Goal: Information Seeking & Learning: Learn about a topic

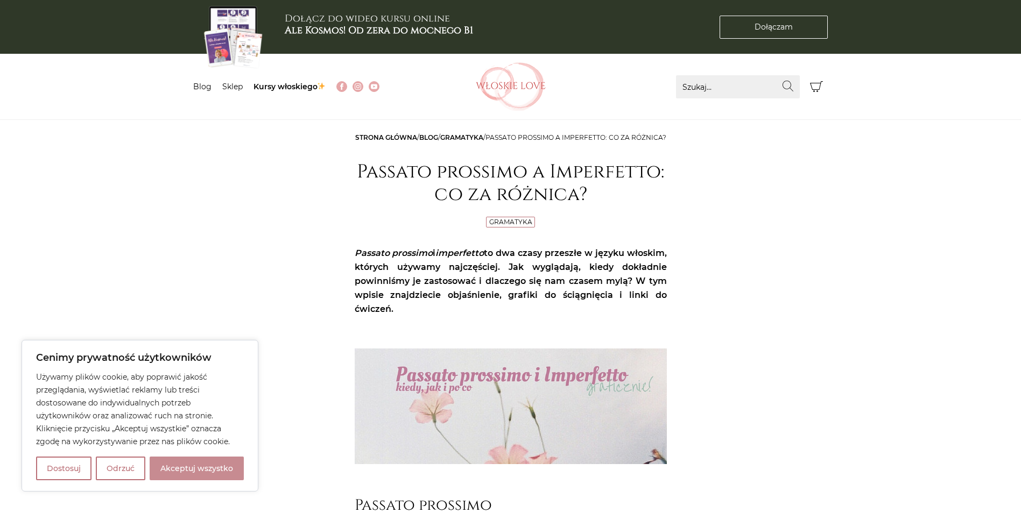
click at [224, 475] on button "Akceptuj wszystko" at bounding box center [197, 469] width 94 height 24
checkbox input "true"
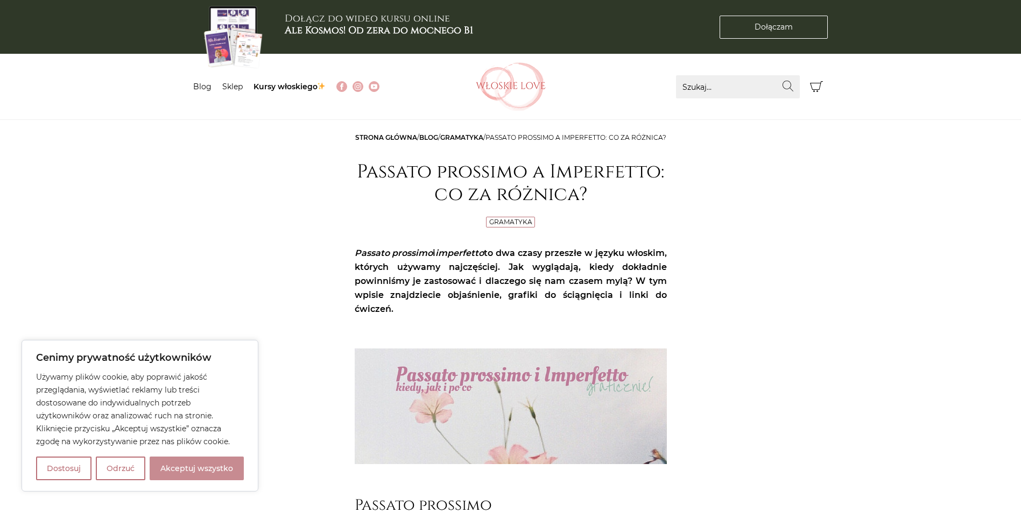
checkbox input "true"
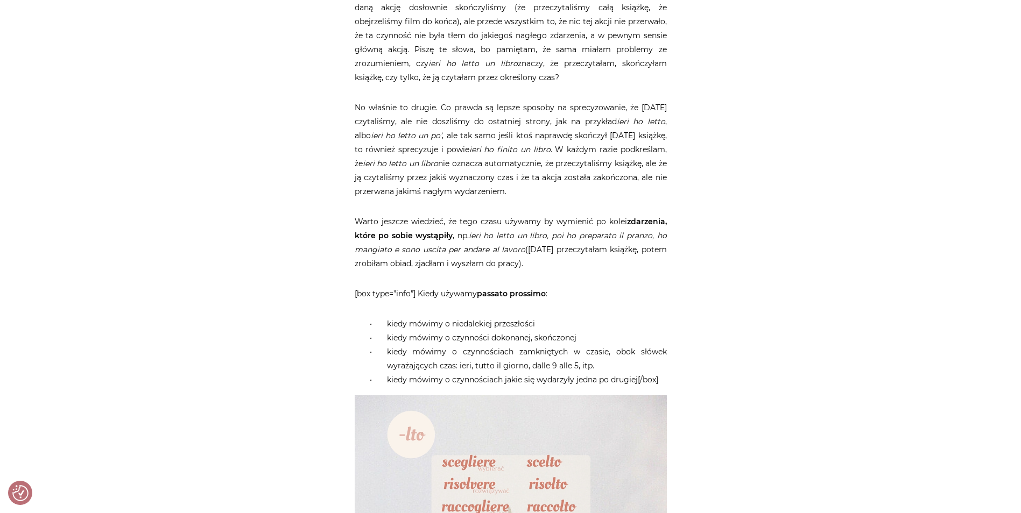
scroll to position [1184, 0]
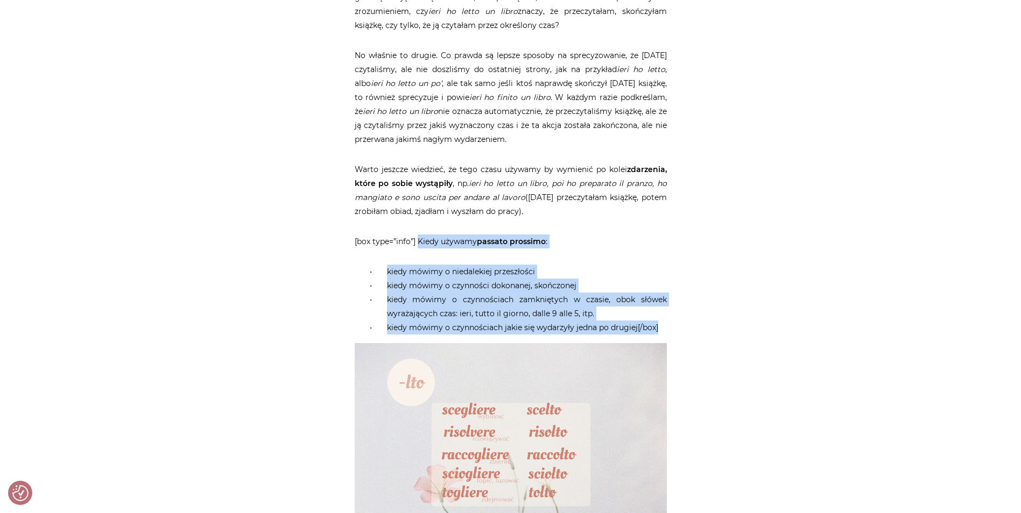
drag, startPoint x: 668, startPoint y: 356, endPoint x: 418, endPoint y: 268, distance: 265.2
copy article "Kiedy używamy passato prossimo : kiedy mówimy o niedalekiej przeszłości kiedy m…"
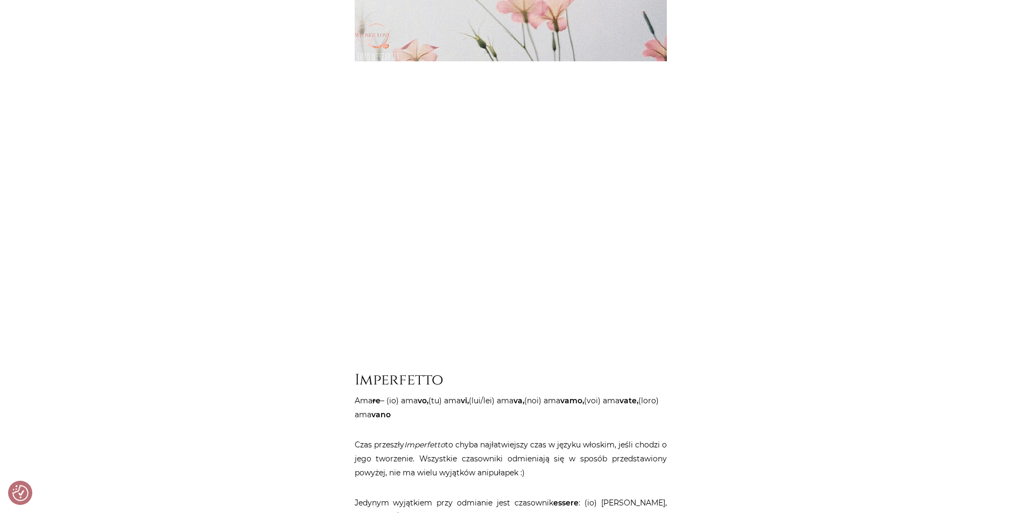
scroll to position [3337, 0]
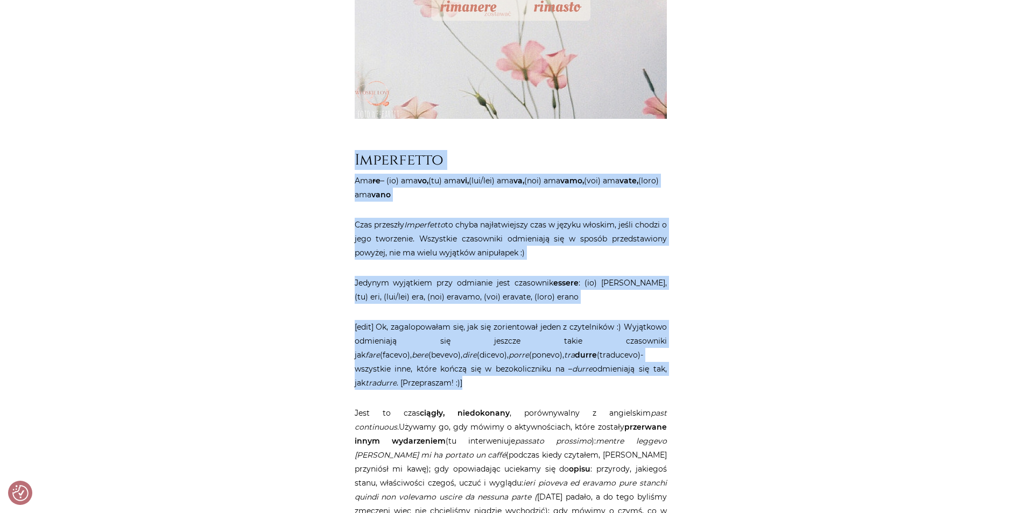
drag, startPoint x: 654, startPoint y: 403, endPoint x: 357, endPoint y: 184, distance: 369.9
copy article "Imperfetto Ama re – (io) ama vo, (tu) ama vi, (lui/lei) ama va, (noi) ama vamo,…"
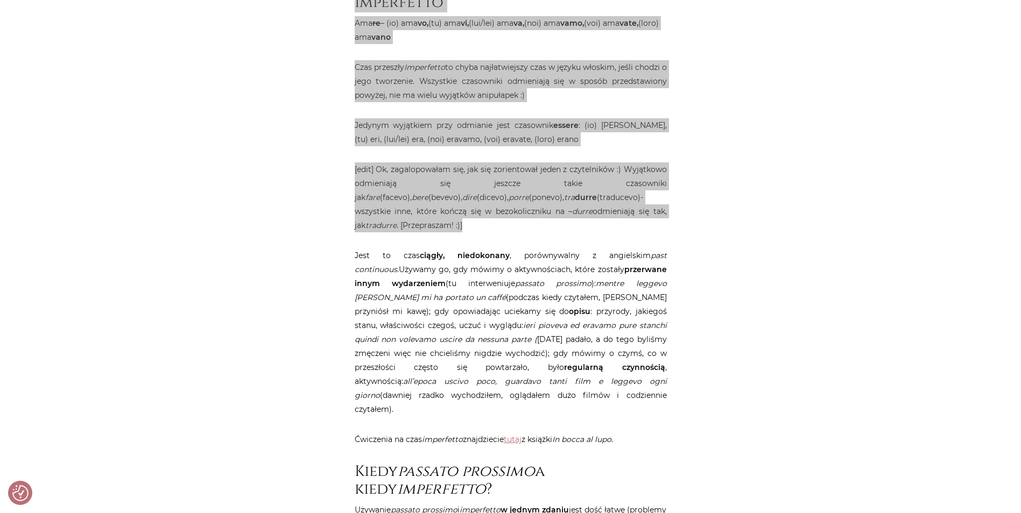
scroll to position [3498, 0]
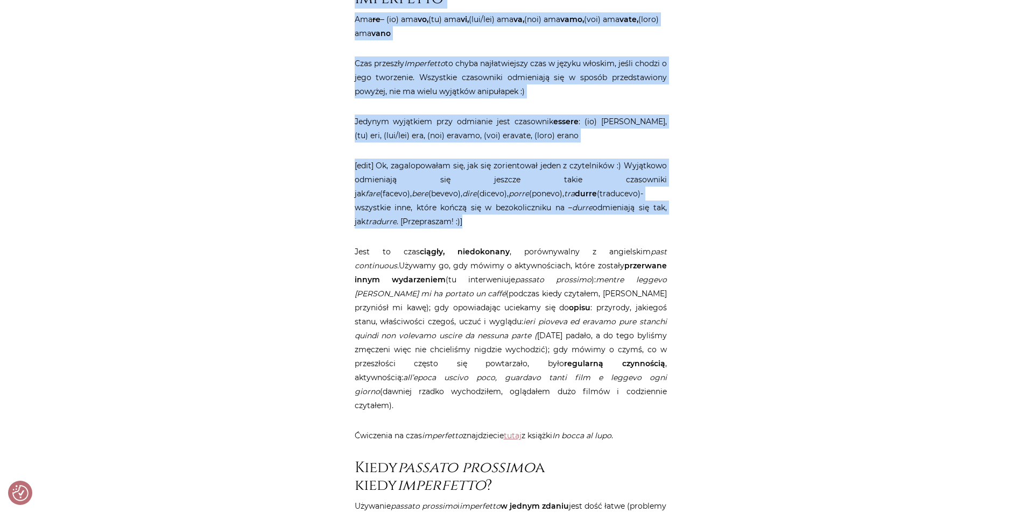
drag, startPoint x: 446, startPoint y: 407, endPoint x: 398, endPoint y: 267, distance: 148.4
click at [398, 267] on p "Jest to czas ciągły, niedokonany , porównywalny z angielskim past continuous. U…" at bounding box center [511, 329] width 312 height 168
copy p "czas ciągły, niedokonany , porównywalny z angielskim past continuous. Używamy g…"
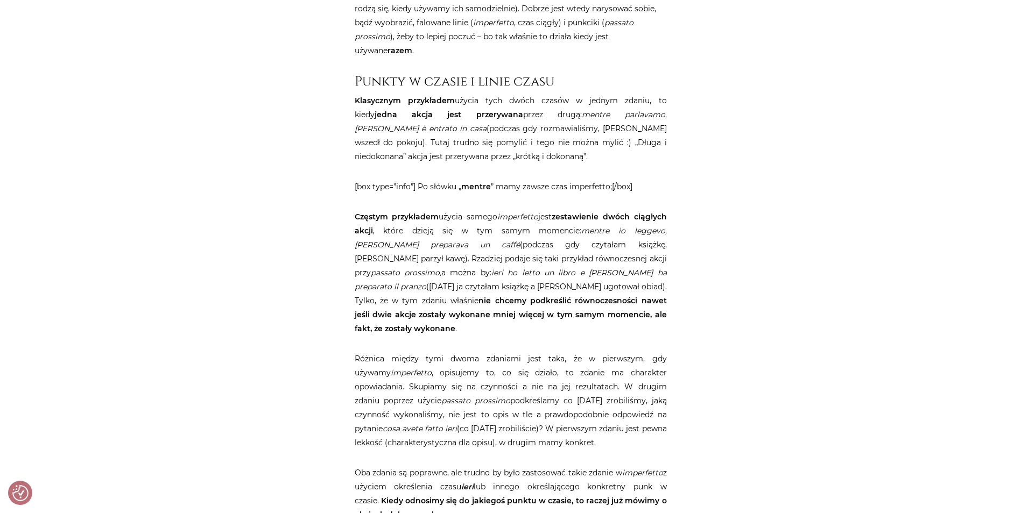
scroll to position [4037, 0]
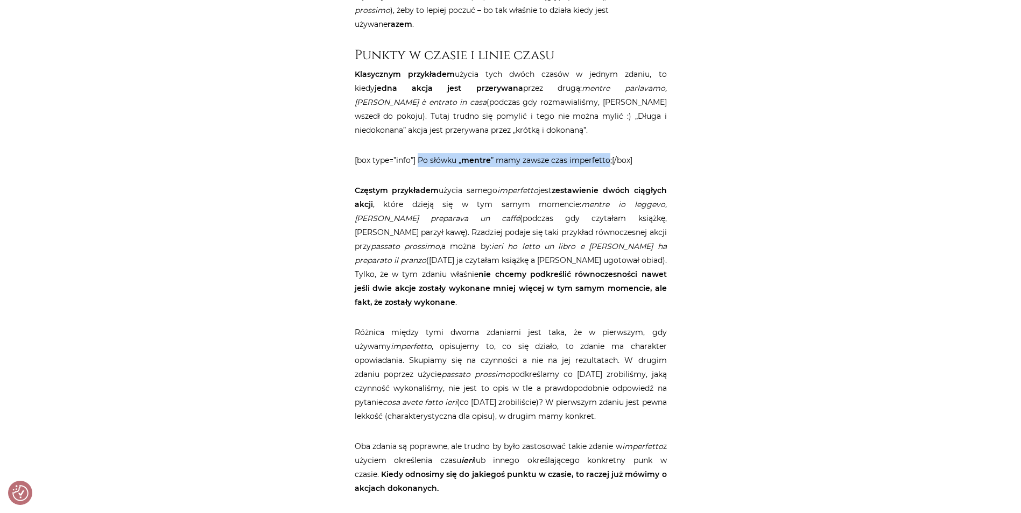
drag, startPoint x: 607, startPoint y: 160, endPoint x: 418, endPoint y: 159, distance: 188.9
click at [418, 159] on p "[box type=”info”] Po słówku „ mentre ” mamy zawsze czas imperfetto;[/box]" at bounding box center [511, 160] width 312 height 14
copy p "Po słówku „ mentre ” mamy zawsze czas imperfetto"
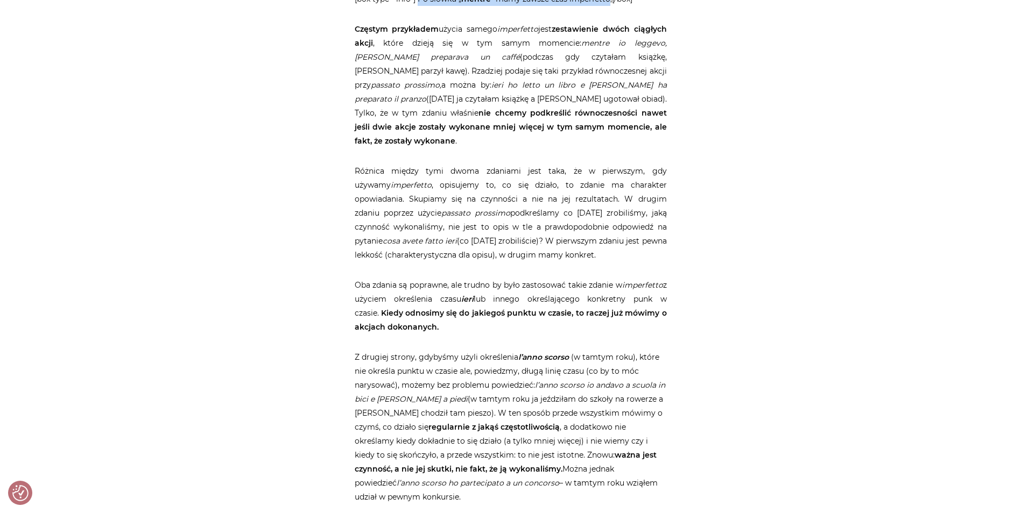
scroll to position [4144, 0]
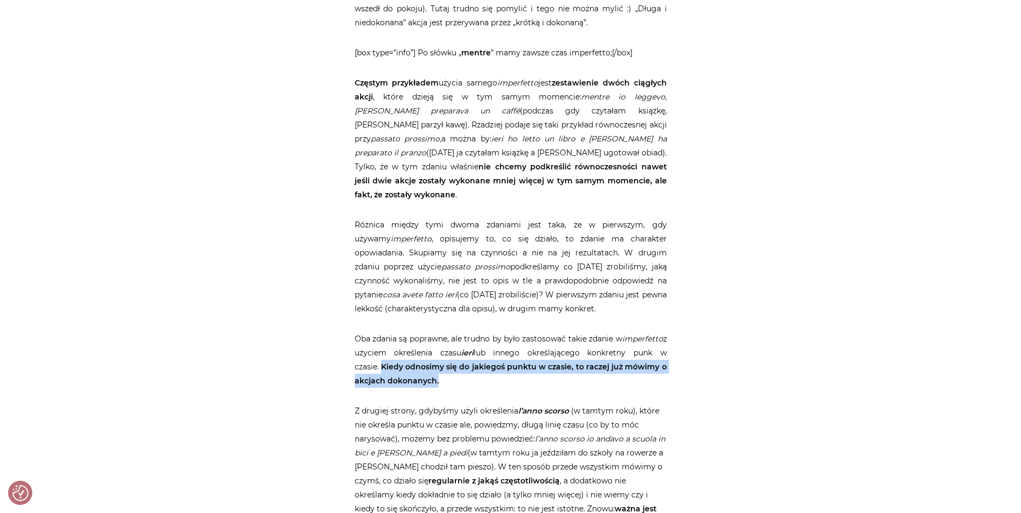
drag, startPoint x: 487, startPoint y: 370, endPoint x: 414, endPoint y: 356, distance: 74.1
click at [414, 356] on p "Oba zdania są poprawne, ale trudno by było zastosować takie zdanie w imperfetto…" at bounding box center [511, 360] width 312 height 56
copy strong "Kiedy odnosimy się do jakiegoś punktu w czasie, to raczej już mówimy o akcjach …"
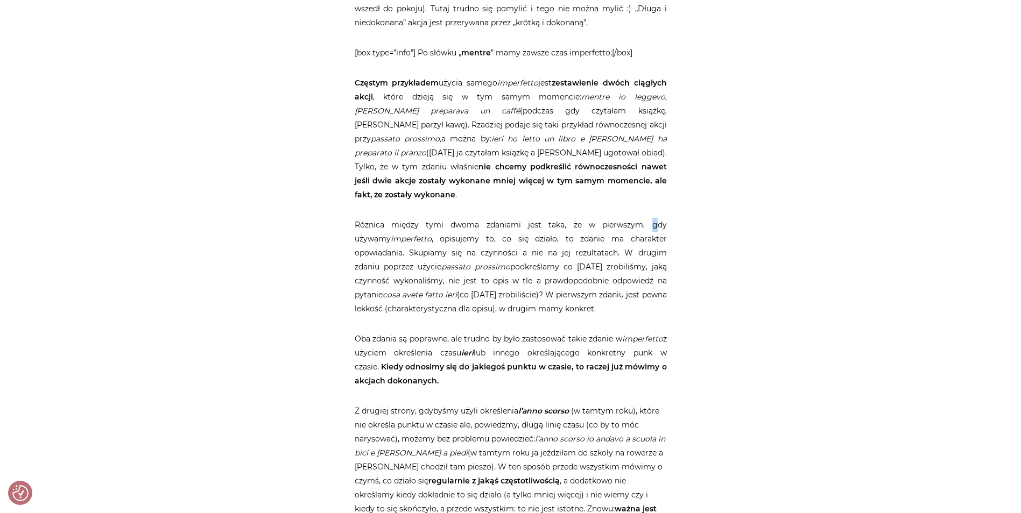
click at [616, 218] on p "Różnica między tymi dwoma zdaniami jest taka, że w pierwszym, gdy używamy imper…" at bounding box center [511, 267] width 312 height 98
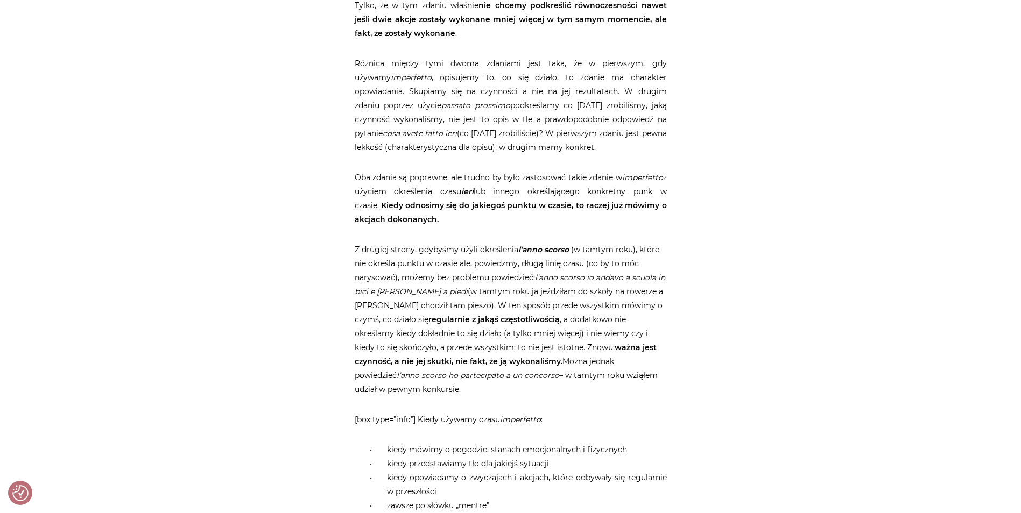
scroll to position [4360, 0]
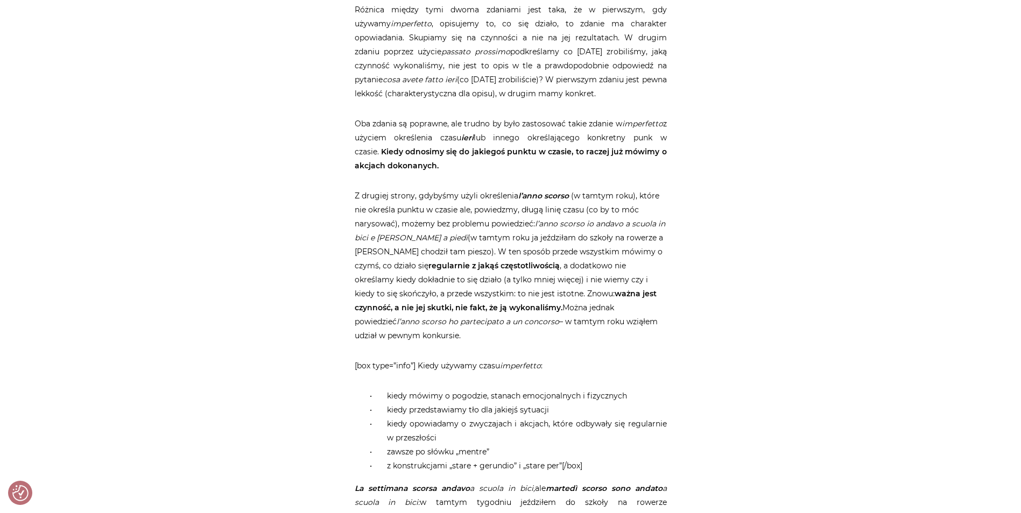
click at [524, 287] on p "Z drugiej strony, gdybyśmy użyli określenia l’anno scorso (w tamtym roku), któr…" at bounding box center [511, 266] width 312 height 154
drag, startPoint x: 531, startPoint y: 280, endPoint x: 489, endPoint y: 293, distance: 43.9
click at [489, 293] on strong "ważna jest czynność, a nie jej skutki, nie fakt, że ją wykonaliśmy." at bounding box center [506, 301] width 302 height 24
copy strong "ważna jest czynność, a nie jej skutki, nie fakt, że ją wykonaliśmy."
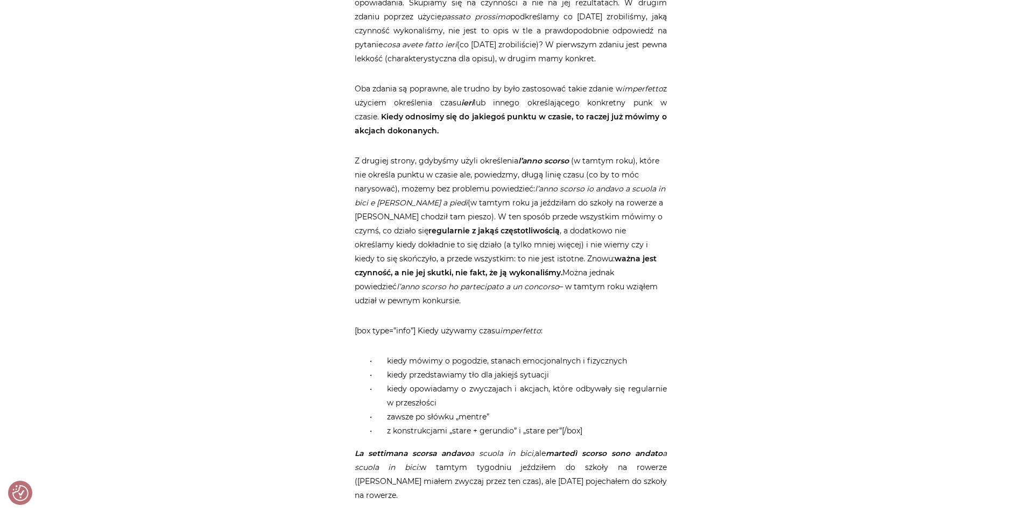
scroll to position [4413, 0]
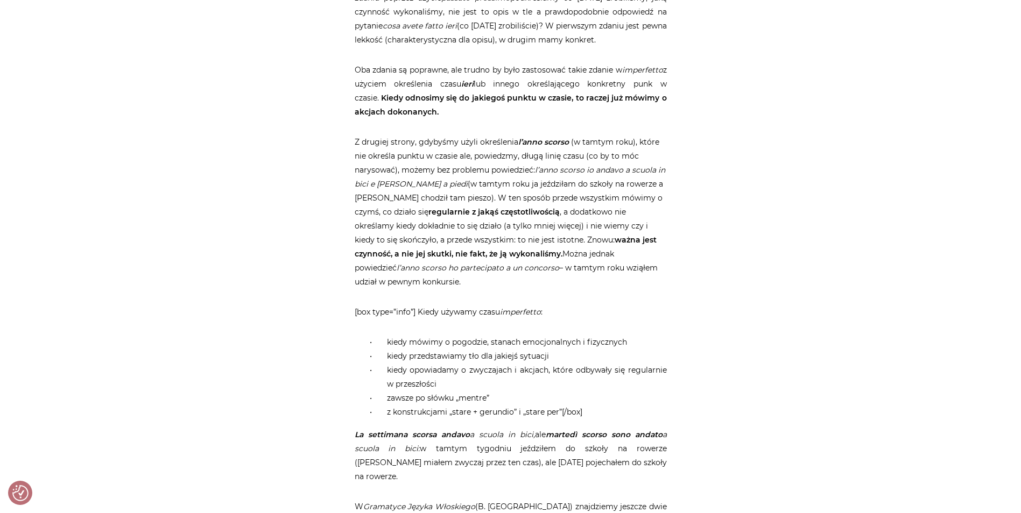
click at [590, 405] on li "z konstrukcjami „stare + gerundio” i „stare per”[/box]" at bounding box center [521, 412] width 291 height 14
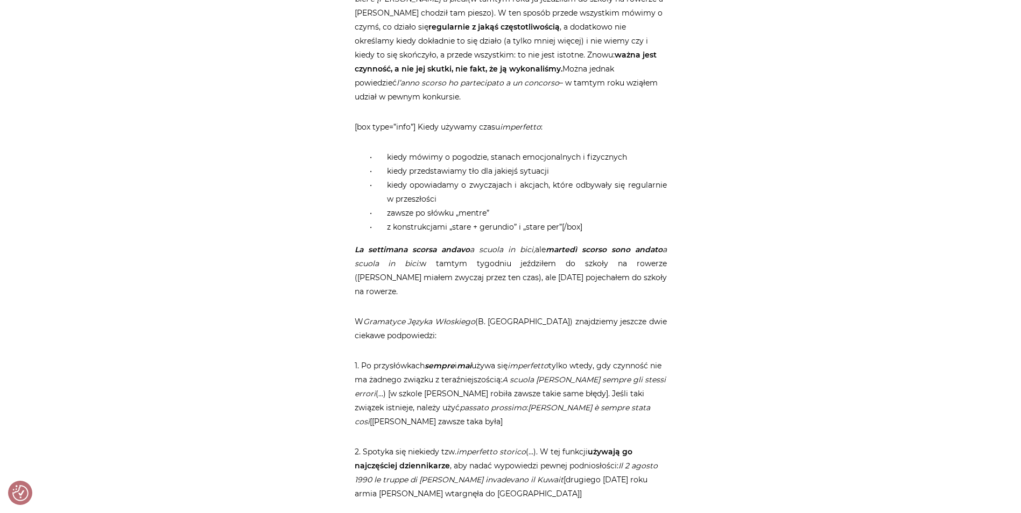
scroll to position [4575, 0]
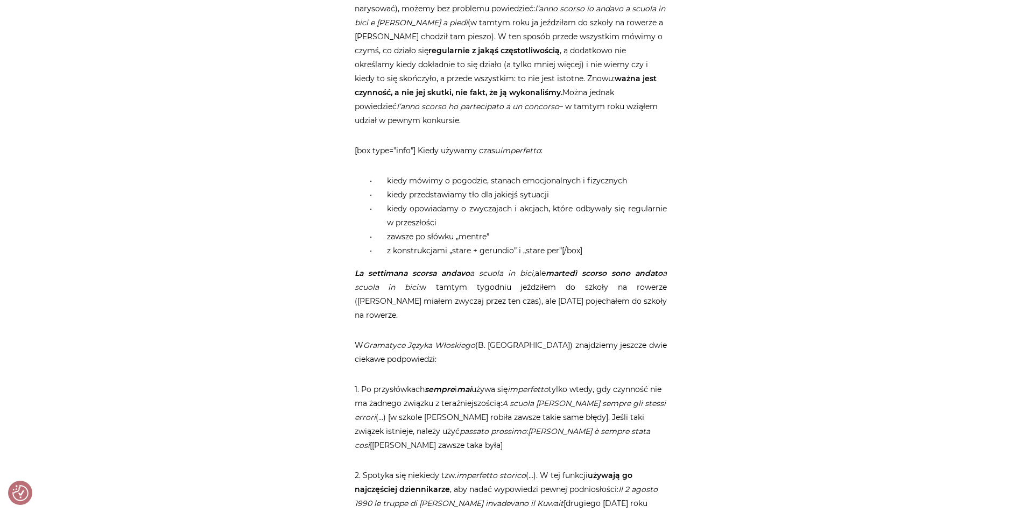
drag, startPoint x: 621, startPoint y: 216, endPoint x: 596, endPoint y: 216, distance: 24.8
click at [619, 244] on li "z konstrukcjami „stare + gerundio” i „stare per”[/box]" at bounding box center [521, 251] width 291 height 14
drag, startPoint x: 582, startPoint y: 222, endPoint x: 383, endPoint y: 228, distance: 198.7
click at [383, 244] on li "z konstrukcjami „stare + gerundio” i „stare per”[/box]" at bounding box center [521, 251] width 291 height 14
copy li "z konstrukcjami „stare + gerundio” i „stare per”[/box]"
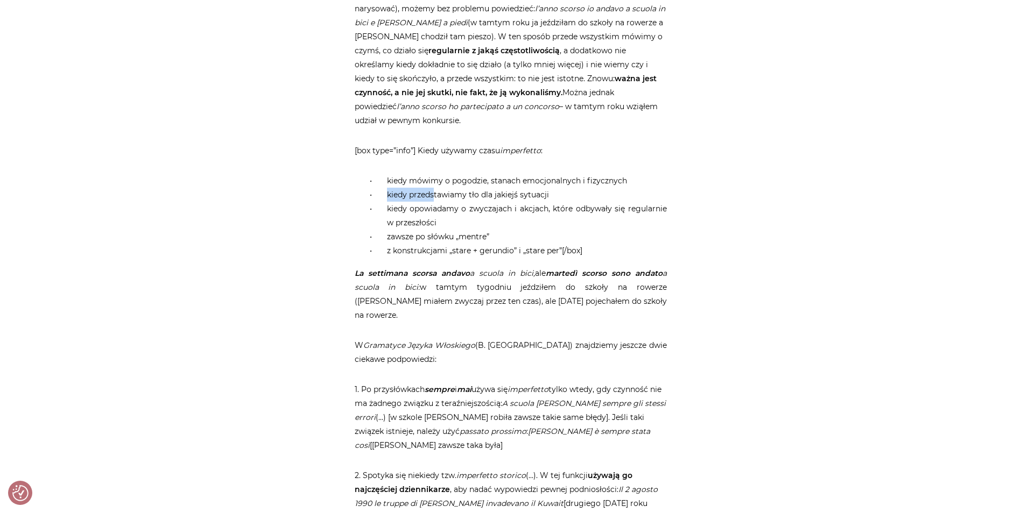
drag, startPoint x: 647, startPoint y: 149, endPoint x: 435, endPoint y: 163, distance: 212.5
click at [435, 174] on ul "kiedy mówimy o pogodzie, stanach emocjonalnych i fizycznych kiedy przedstawiamy…" at bounding box center [511, 216] width 312 height 84
drag, startPoint x: 435, startPoint y: 163, endPoint x: 477, endPoint y: 198, distance: 54.2
click at [477, 202] on li "kiedy opowiadamy o zwyczajach i akcjach, które odbywały się regularnie w przesz…" at bounding box center [521, 216] width 291 height 28
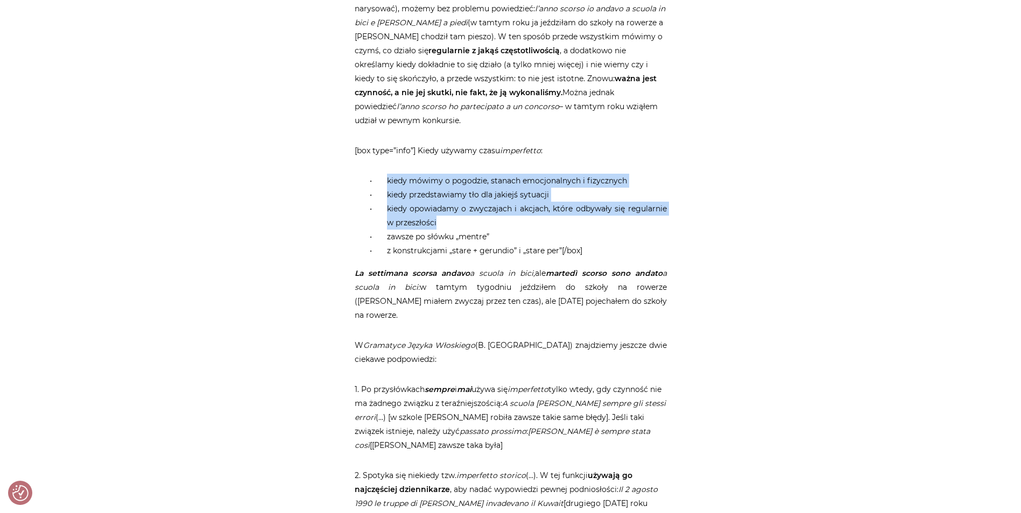
drag, startPoint x: 442, startPoint y: 195, endPoint x: 380, endPoint y: 146, distance: 78.9
click at [380, 174] on ul "kiedy mówimy o pogodzie, stanach emocjonalnych i fizycznych kiedy przedstawiamy…" at bounding box center [511, 216] width 312 height 84
copy ul "kiedy mówimy o pogodzie, stanach emocjonalnych i fizycznych kiedy przedstawiamy…"
